Goal: Task Accomplishment & Management: Use online tool/utility

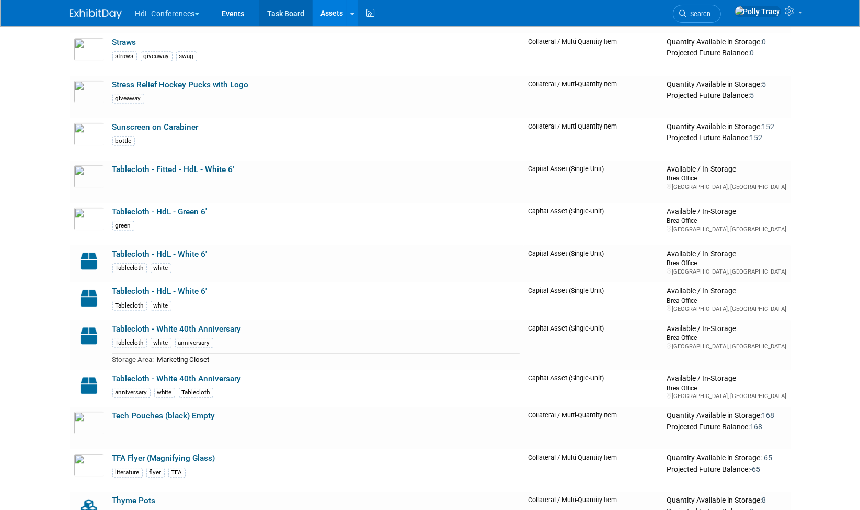
click at [274, 13] on link "Task Board" at bounding box center [285, 13] width 53 height 26
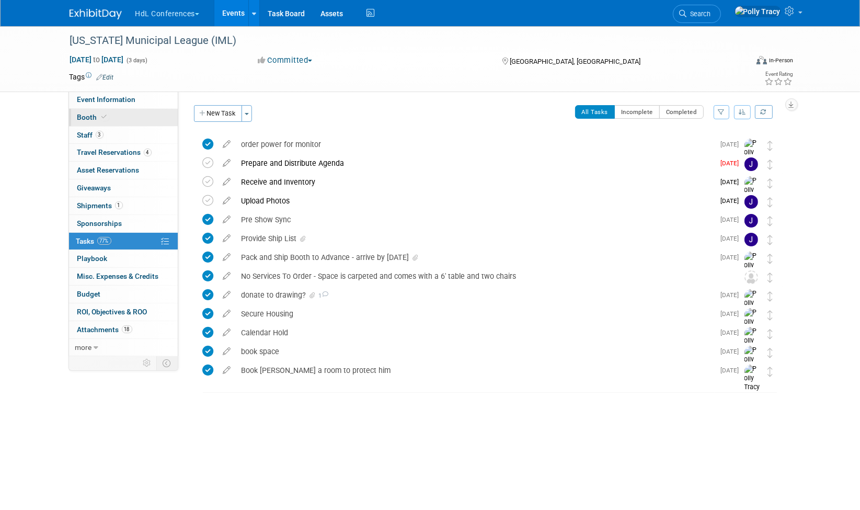
click at [88, 113] on span "Booth" at bounding box center [93, 117] width 32 height 8
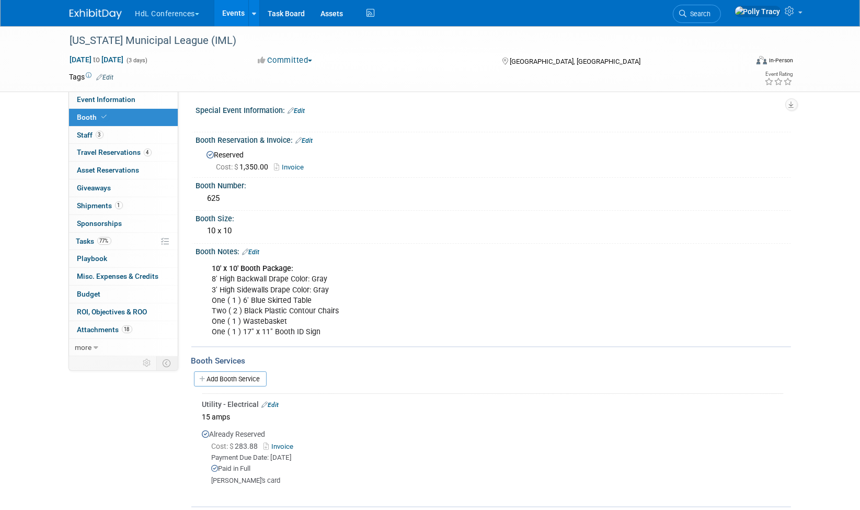
scroll to position [14, 0]
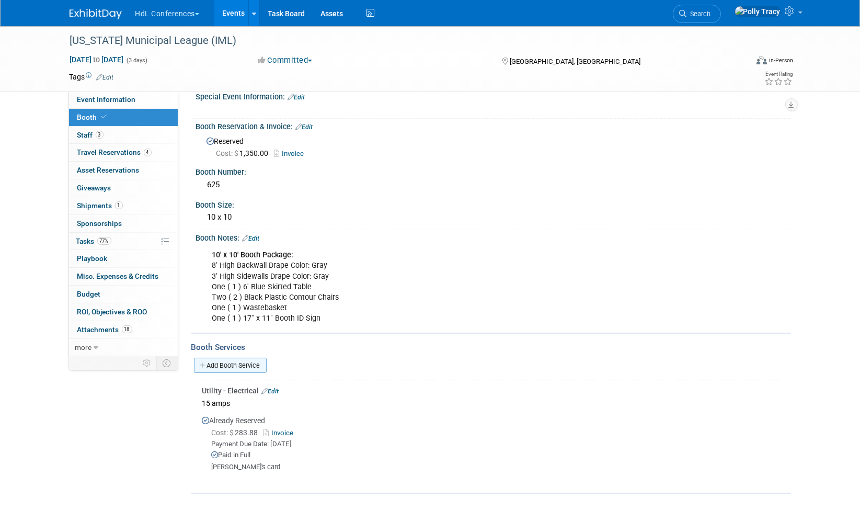
click at [231, 358] on link "Add Booth Service" at bounding box center [230, 365] width 73 height 15
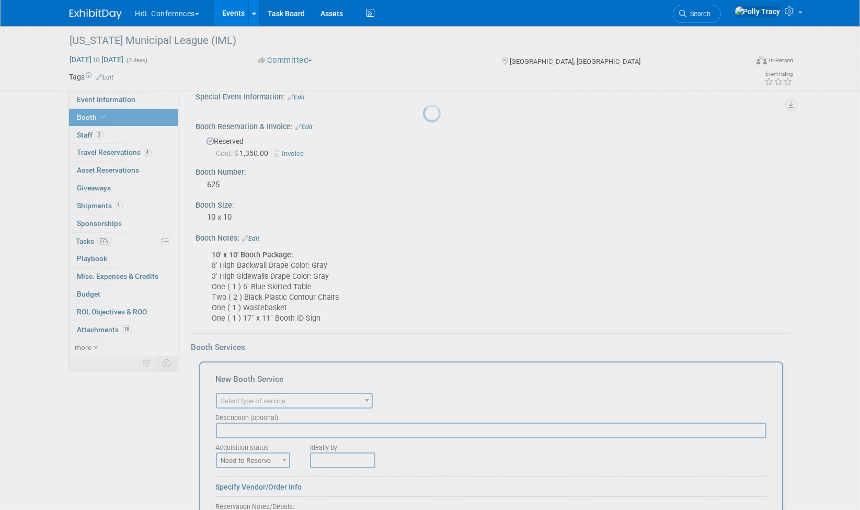
scroll to position [0, 0]
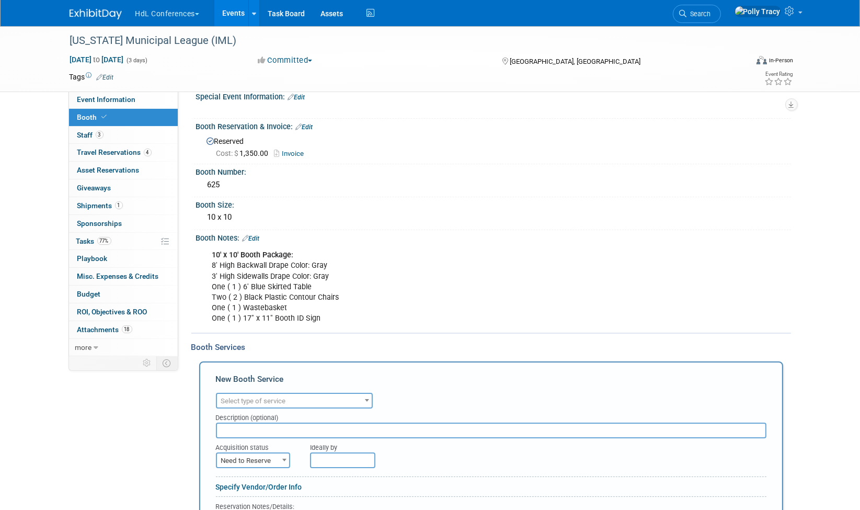
click at [254, 397] on span "Select type of service" at bounding box center [253, 401] width 65 height 8
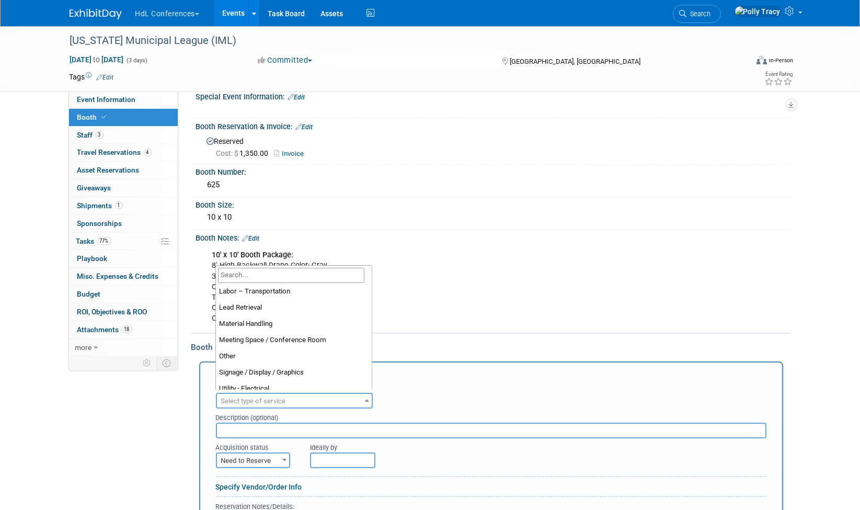
scroll to position [221, 0]
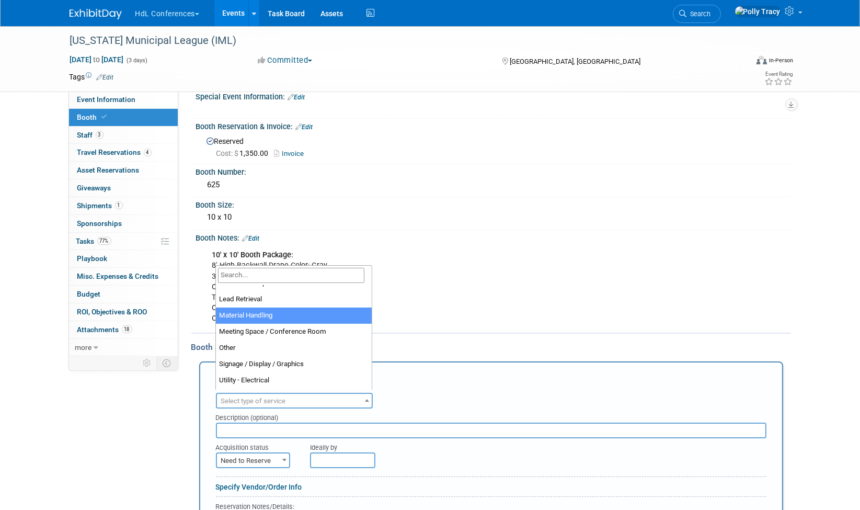
select select "10"
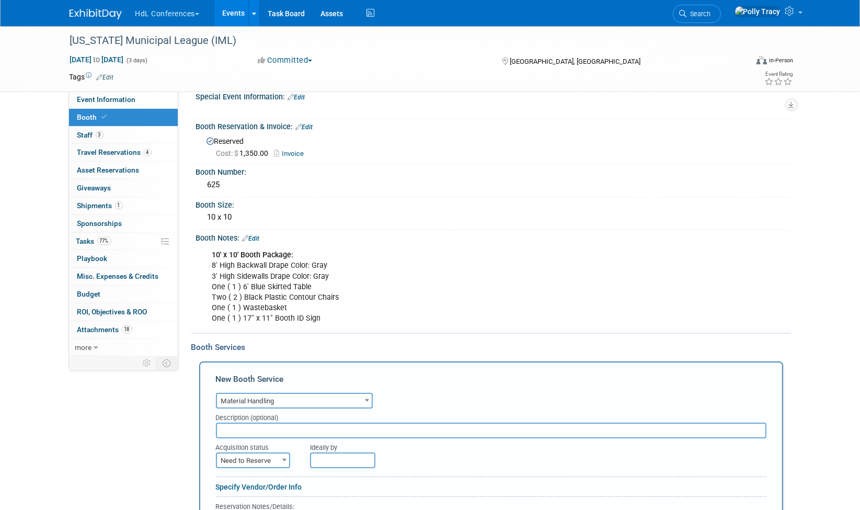
click at [254, 427] on input "text" at bounding box center [491, 430] width 551 height 16
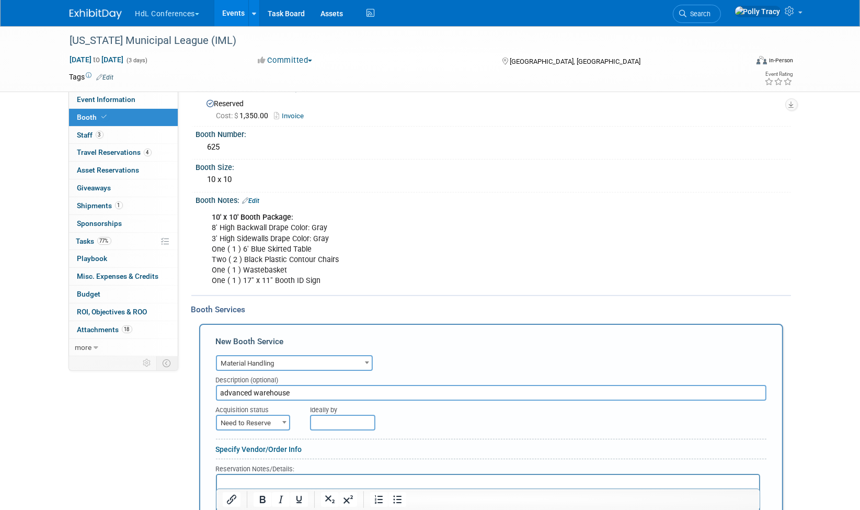
scroll to position [52, 0]
type input "advanced warehouse"
click at [262, 415] on span "Need to Reserve" at bounding box center [253, 422] width 72 height 15
select select "2"
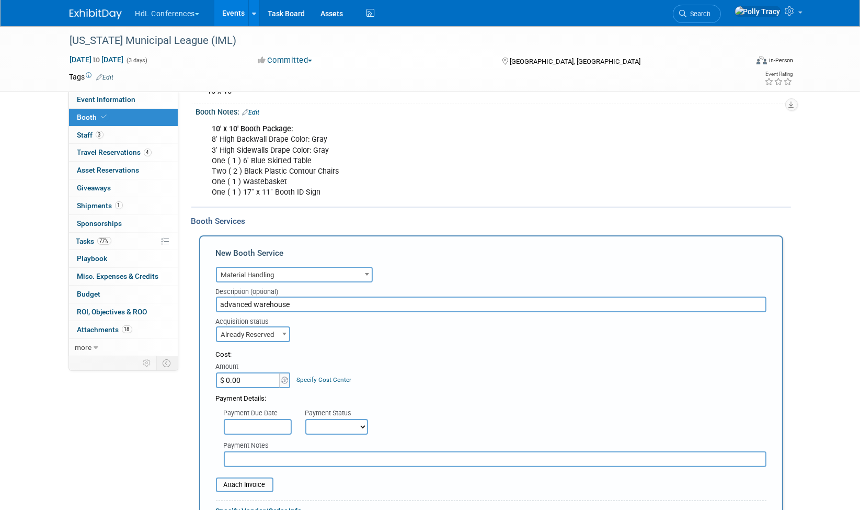
scroll to position [143, 0]
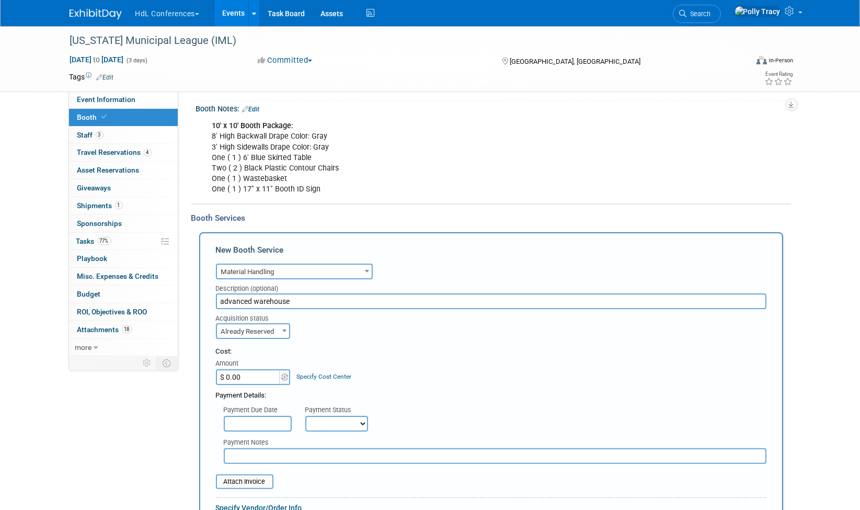
click at [255, 375] on input "$ 0.00" at bounding box center [248, 377] width 65 height 16
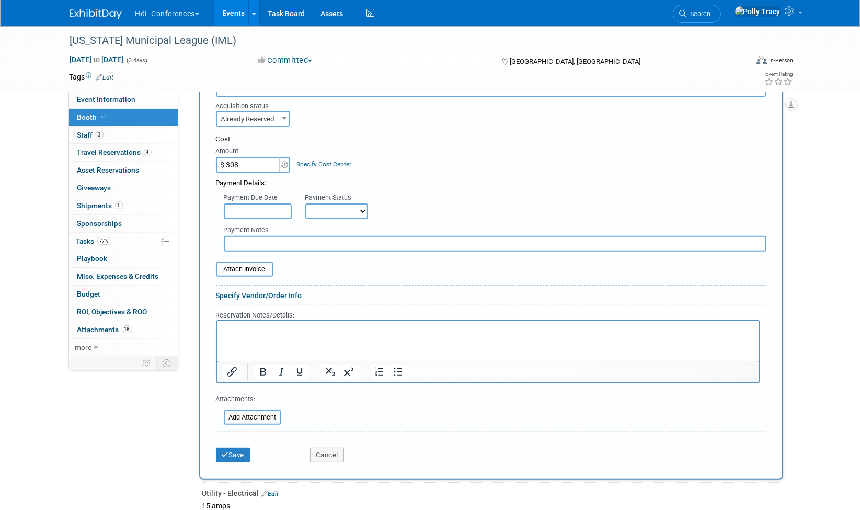
scroll to position [357, 0]
type input "$ 308.00"
click at [255, 261] on input "file" at bounding box center [210, 267] width 124 height 13
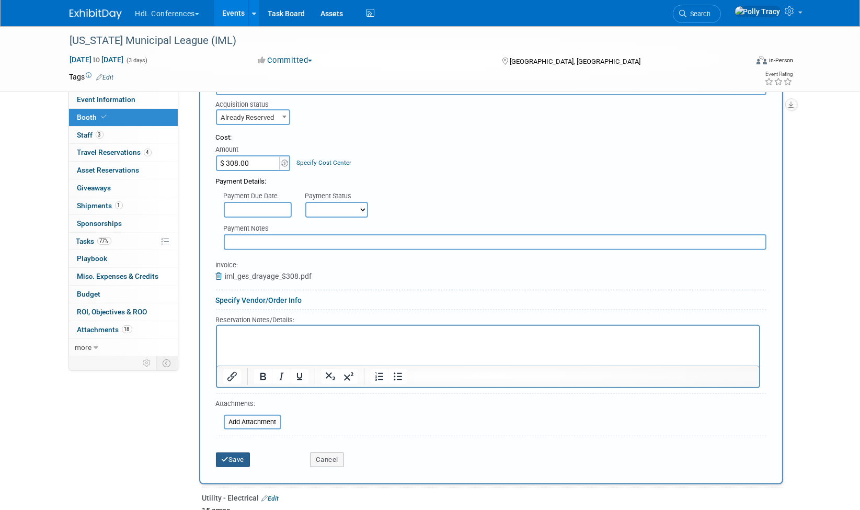
click at [231, 452] on button "Save" at bounding box center [233, 459] width 35 height 15
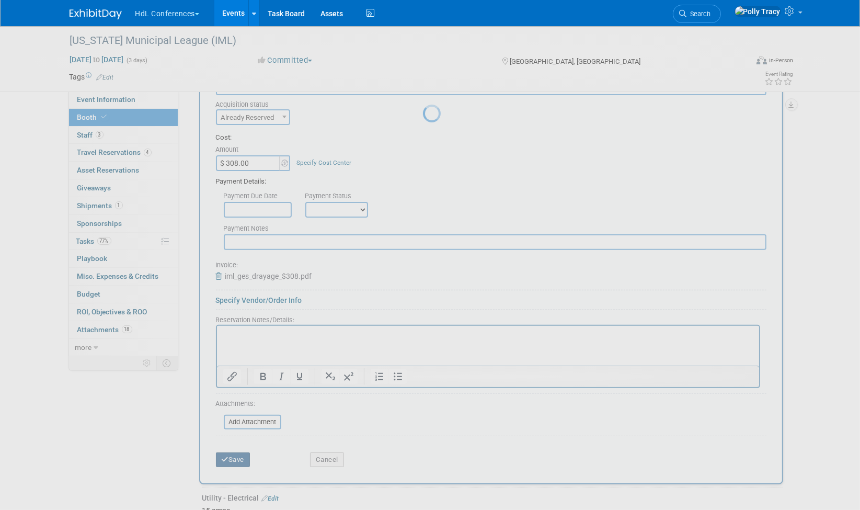
scroll to position [85, 0]
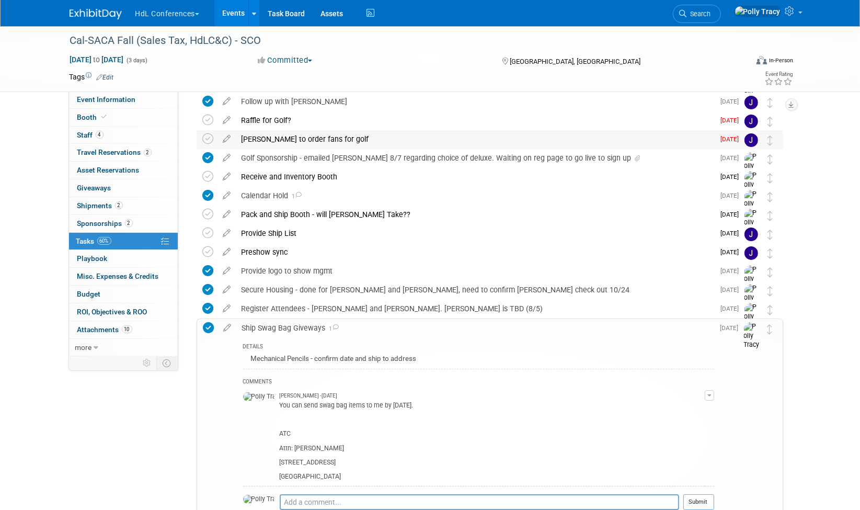
scroll to position [60, 0]
